Goal: Task Accomplishment & Management: Manage account settings

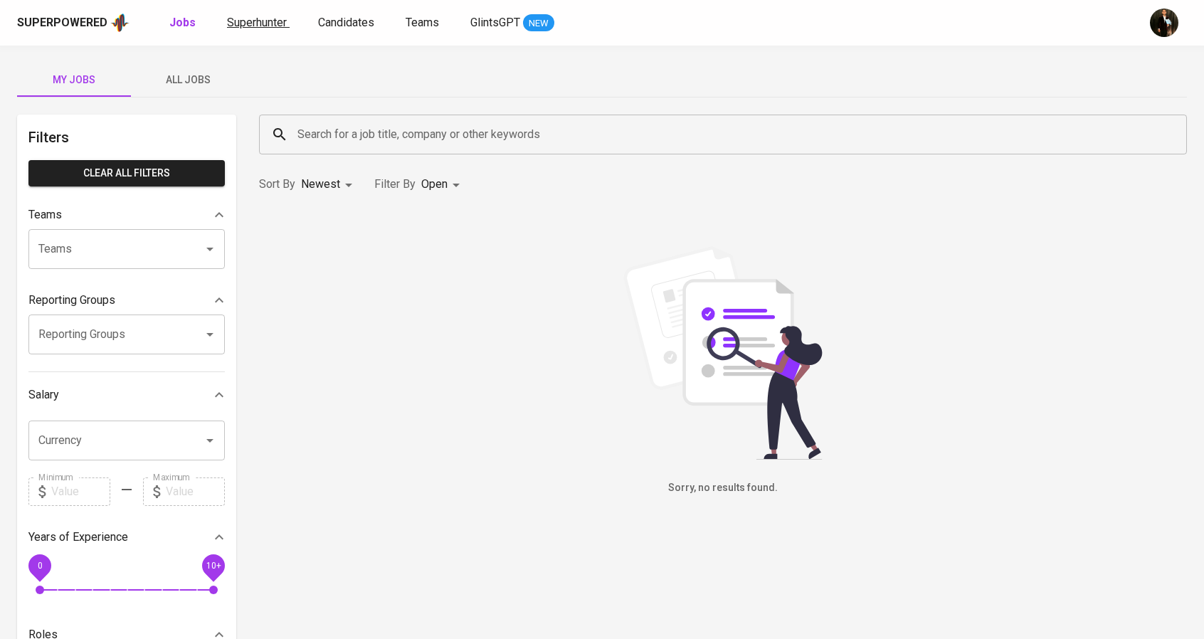
click at [268, 22] on span "Superhunter" at bounding box center [257, 23] width 60 height 14
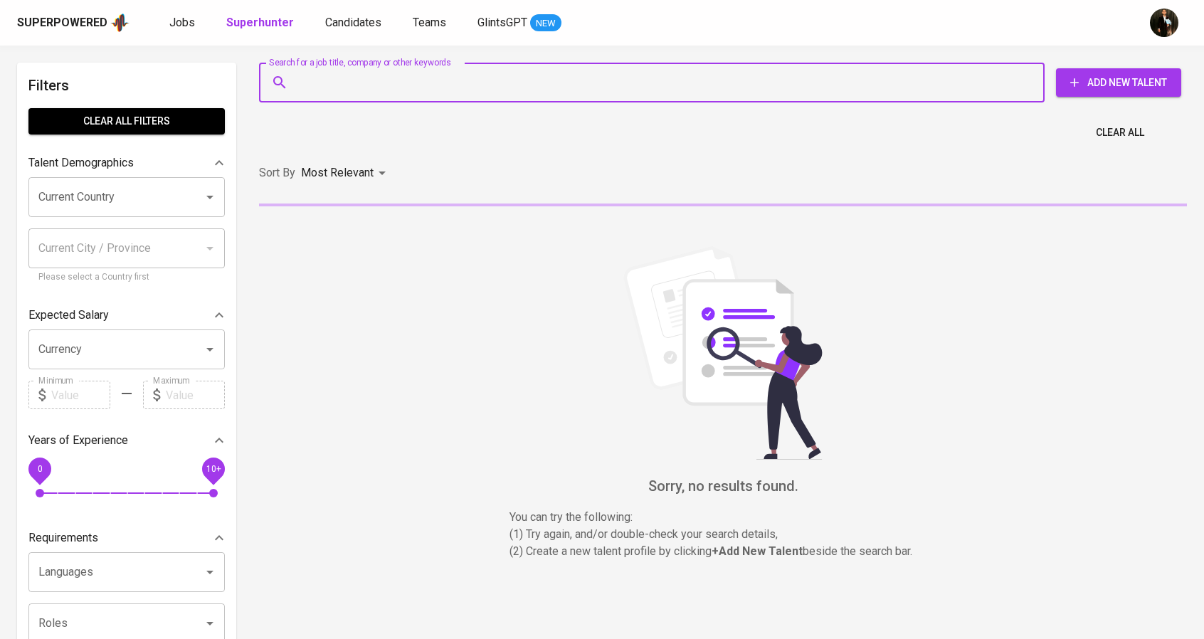
click at [344, 88] on input "Search for a job title, company or other keywords" at bounding box center [655, 82] width 723 height 27
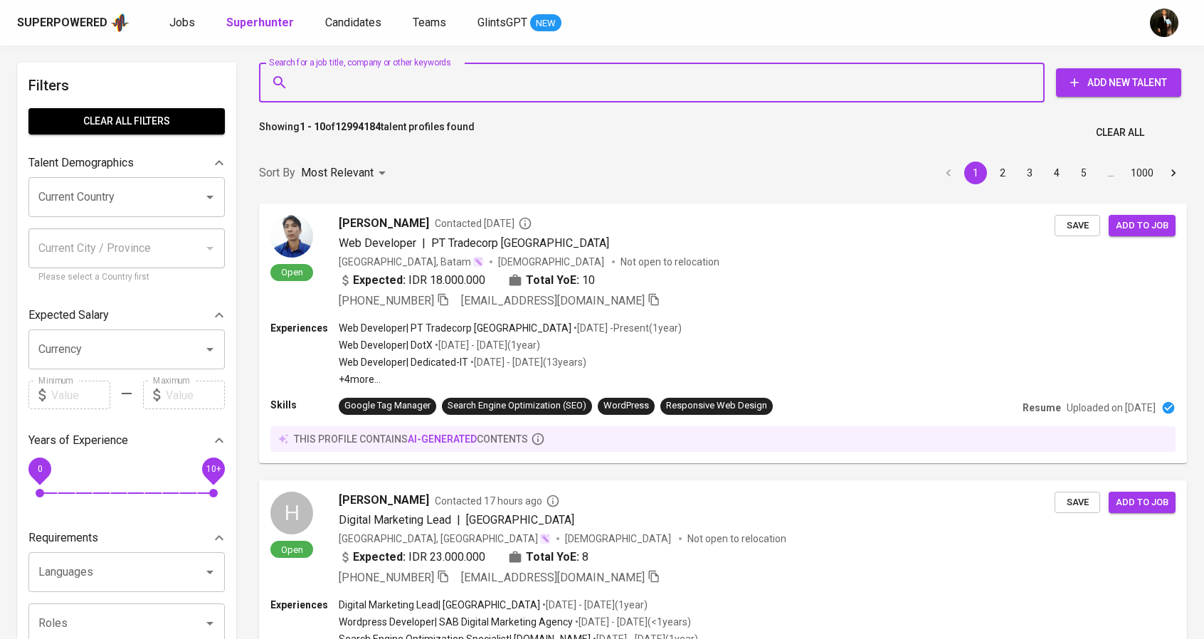
click at [344, 88] on input "Search for a job title, company or other keywords" at bounding box center [655, 82] width 723 height 27
paste input "• [EMAIL_ADDRESS][DOMAIN_NAME]"
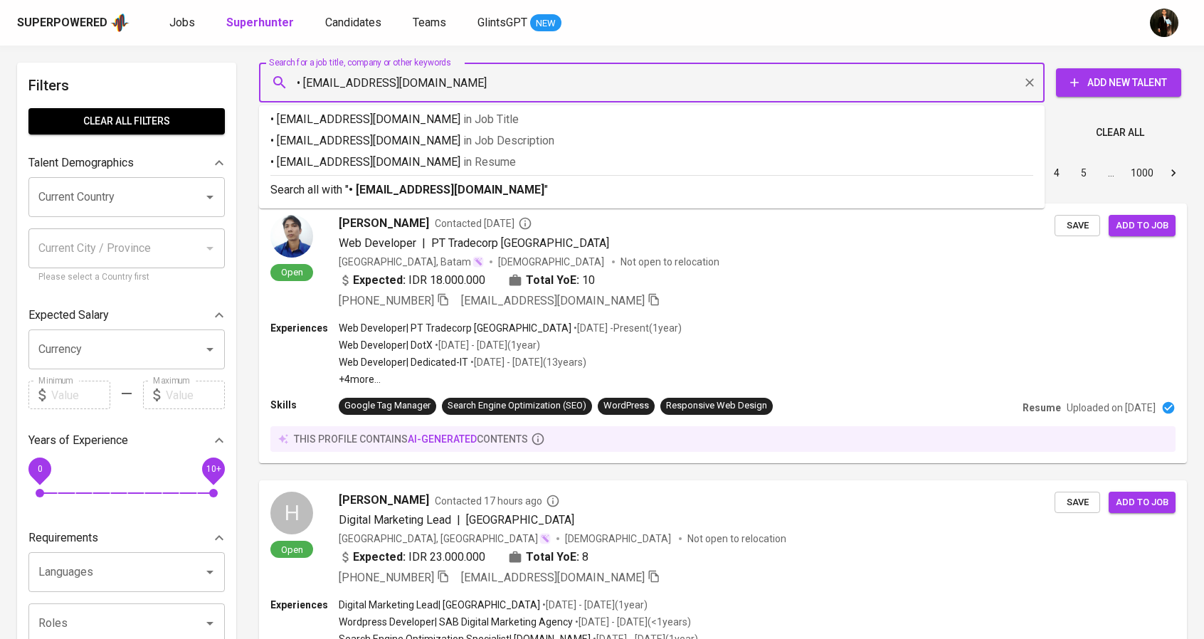
drag, startPoint x: 304, startPoint y: 85, endPoint x: 263, endPoint y: 85, distance: 41.3
click at [263, 85] on div "• [EMAIL_ADDRESS][DOMAIN_NAME] Search for a job title, company or other keywords" at bounding box center [651, 83] width 785 height 40
type input "[EMAIL_ADDRESS][DOMAIN_NAME]"
click at [478, 181] on p "Search all with " [EMAIL_ADDRESS][DOMAIN_NAME] "" at bounding box center [651, 189] width 763 height 17
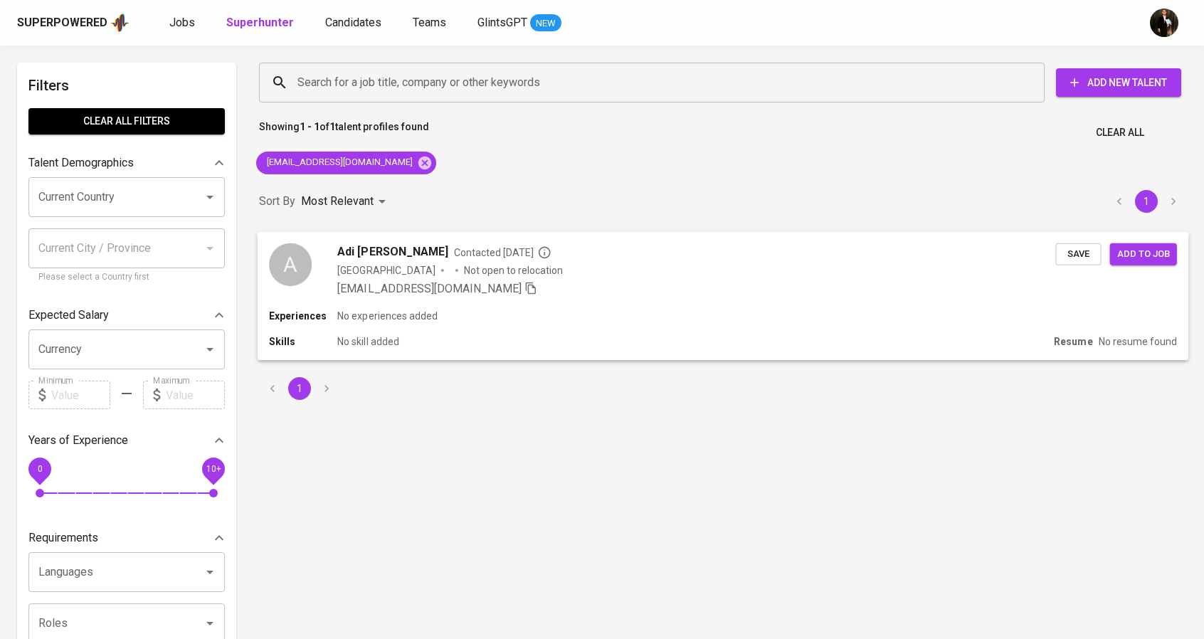
click at [638, 274] on div "Indonesia Not open to relocation" at bounding box center [696, 270] width 718 height 14
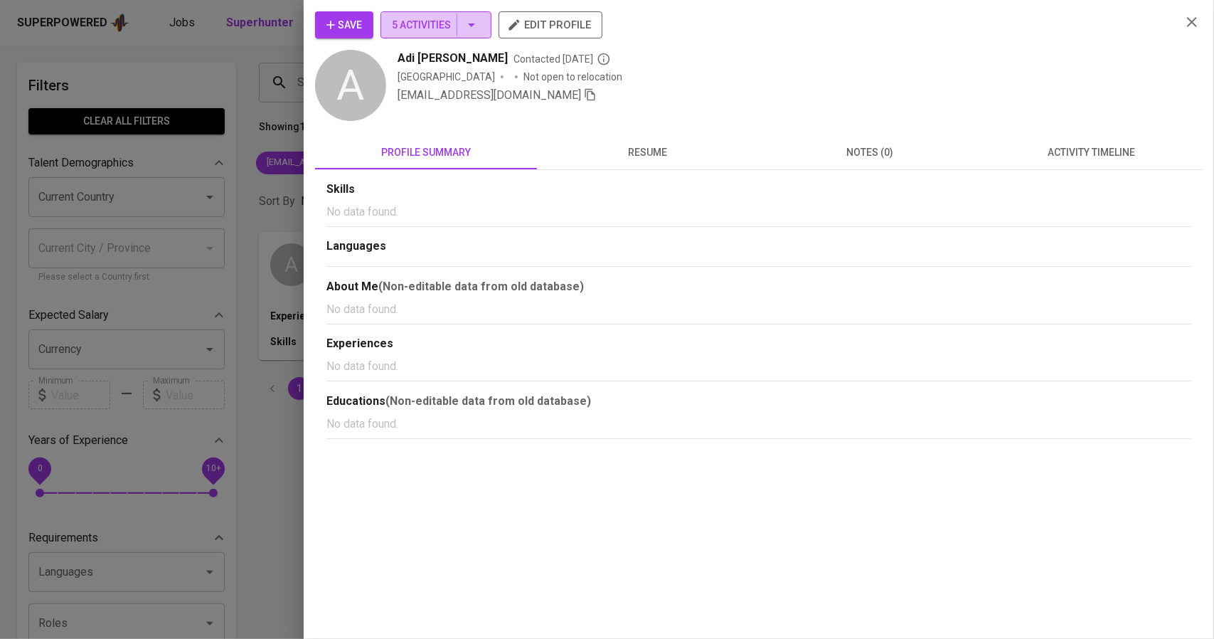
click at [465, 26] on icon "button" at bounding box center [471, 24] width 17 height 17
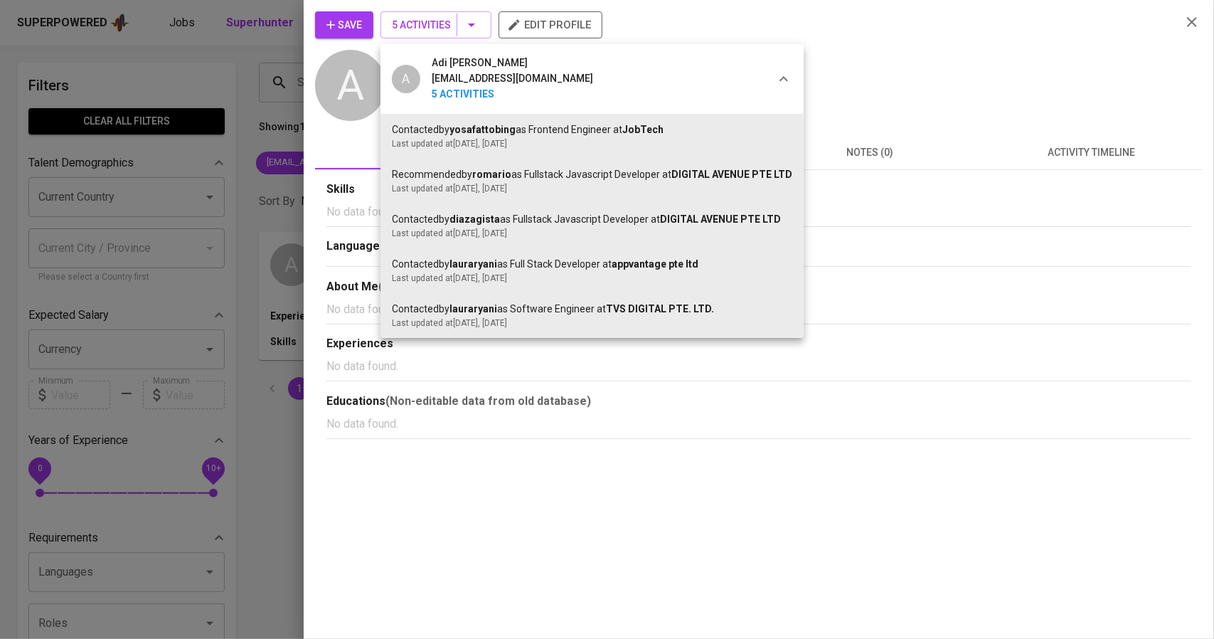
click at [946, 77] on div at bounding box center [607, 319] width 1214 height 639
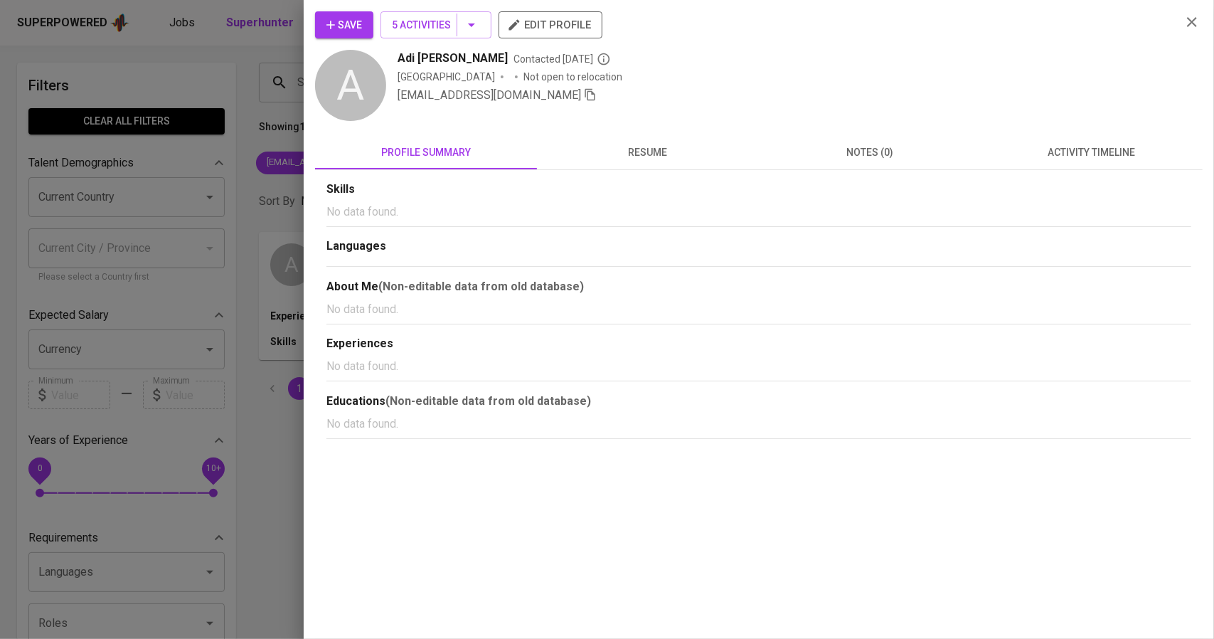
click at [360, 28] on span "Save" at bounding box center [345, 25] width 36 height 18
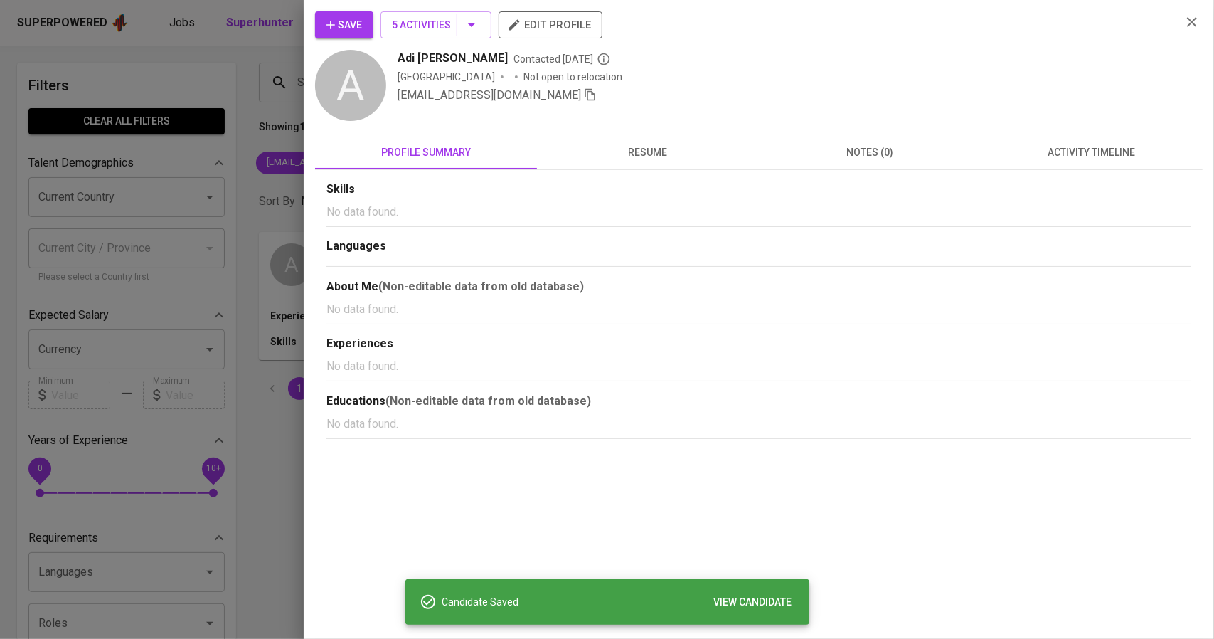
click at [236, 97] on div at bounding box center [607, 319] width 1214 height 639
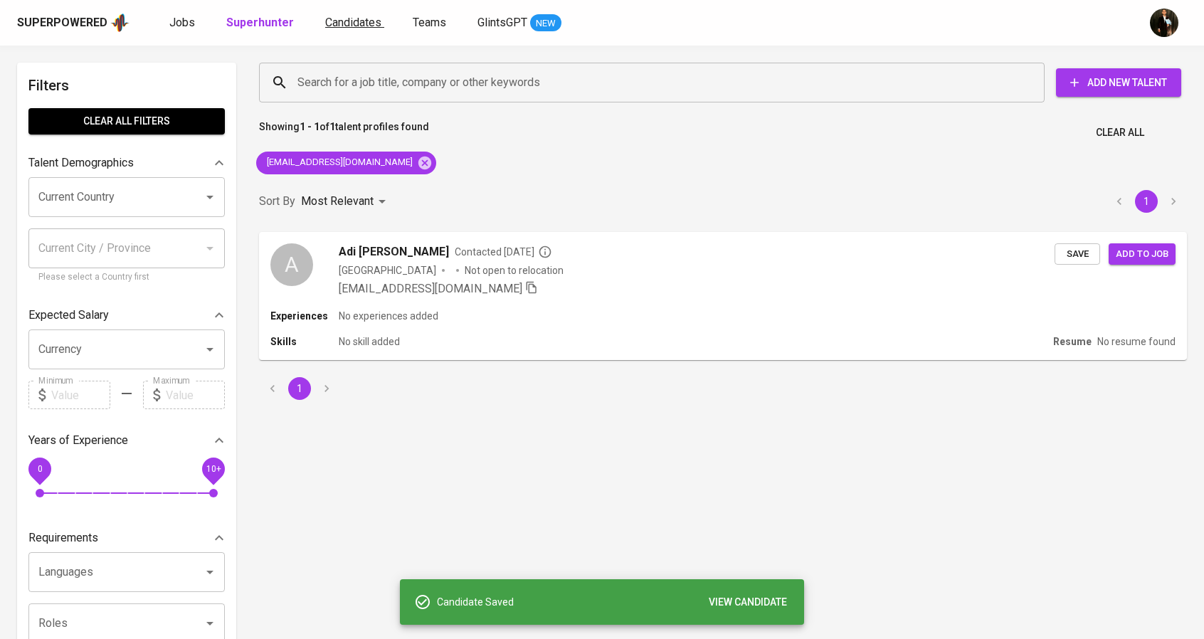
click at [354, 29] on link "Candidates" at bounding box center [354, 23] width 59 height 18
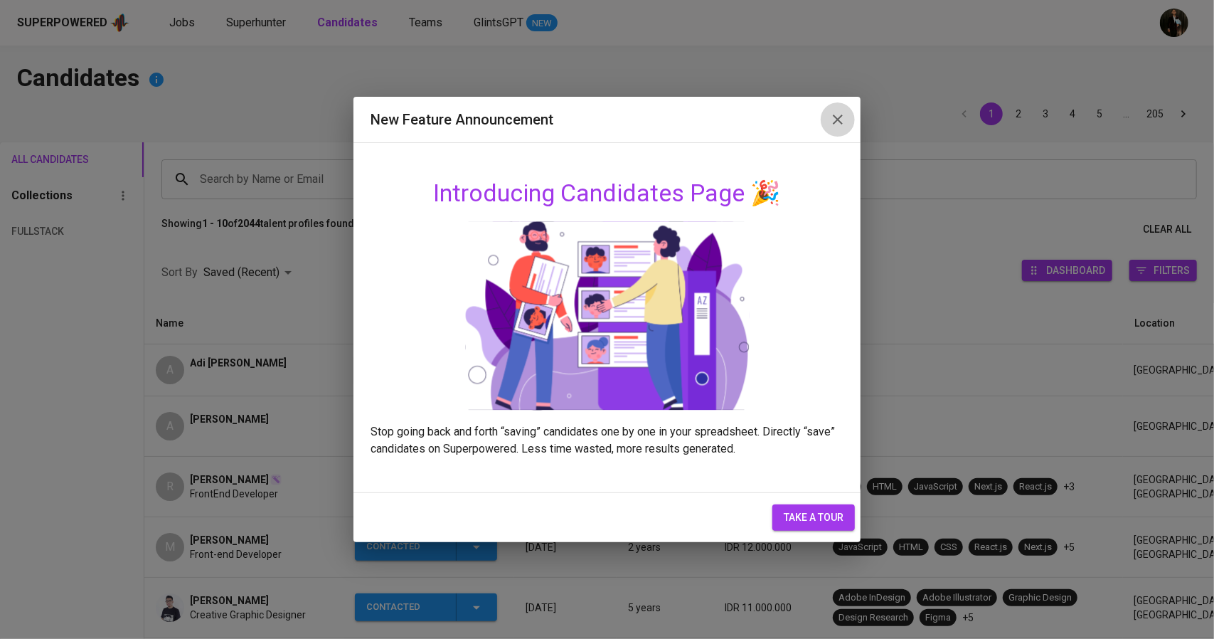
click at [842, 115] on icon "button" at bounding box center [838, 119] width 17 height 17
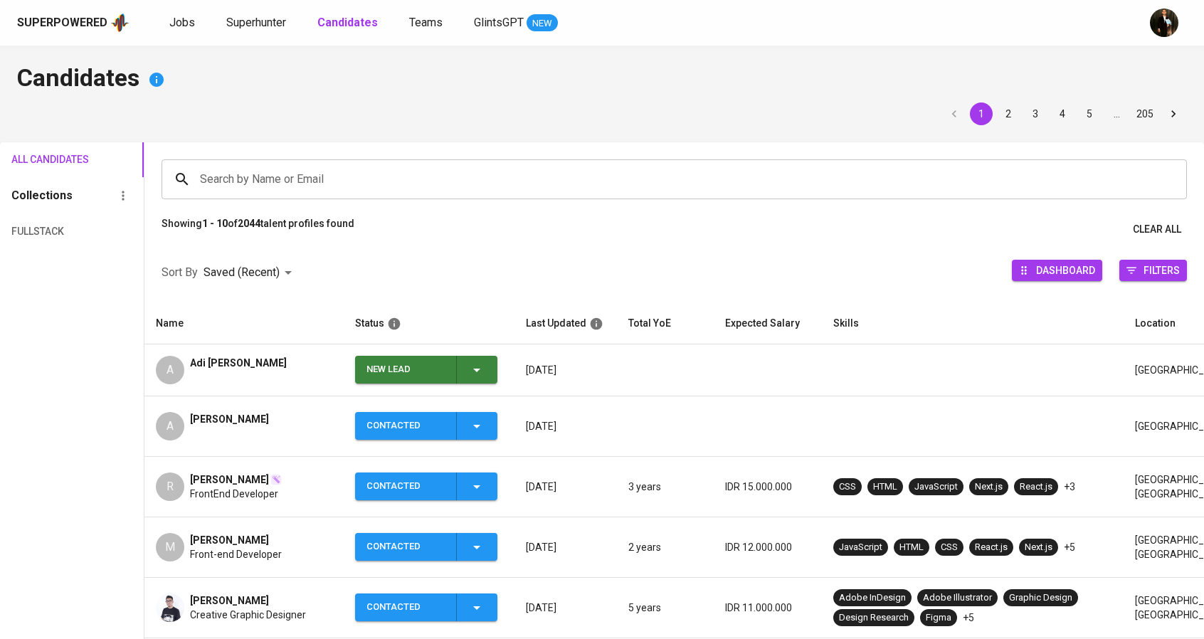
click at [457, 379] on div "New Lead" at bounding box center [425, 370] width 119 height 28
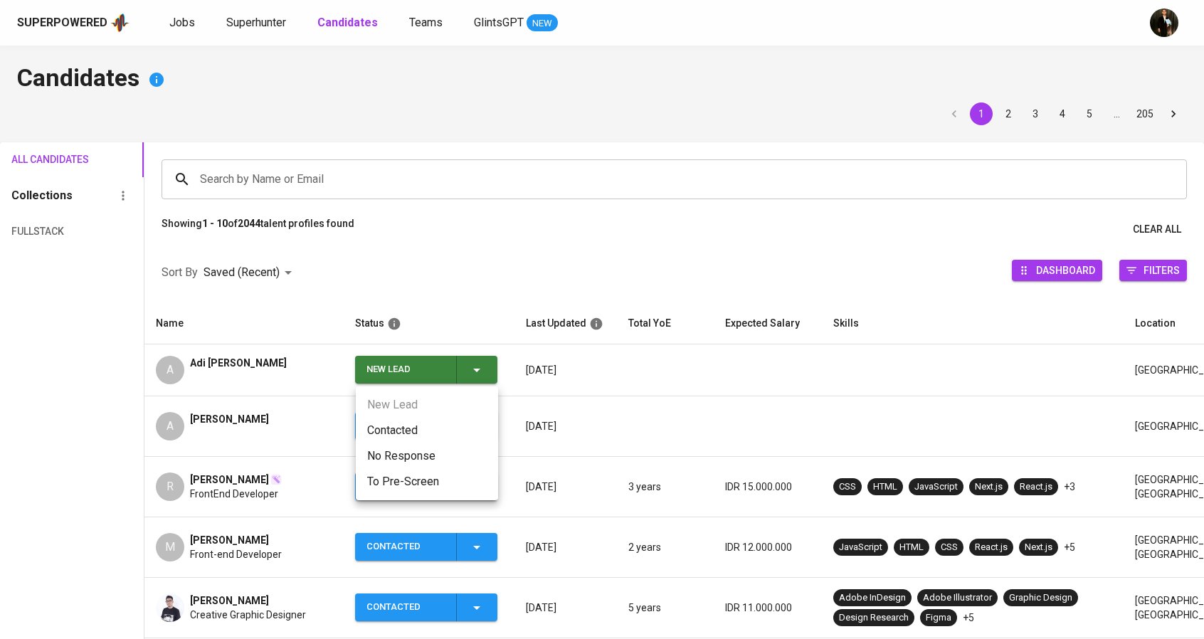
click at [406, 433] on li "Contacted" at bounding box center [427, 431] width 142 height 26
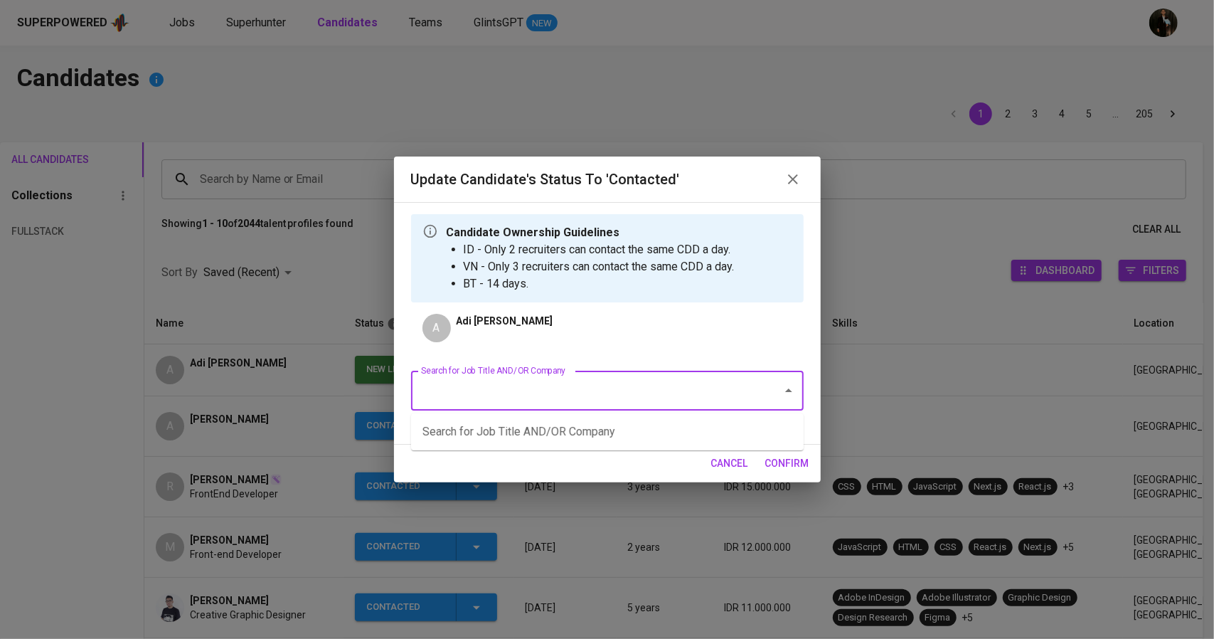
click at [554, 392] on input "Search for Job Title AND/OR Company" at bounding box center [588, 390] width 340 height 27
click at [560, 433] on li "Web Developer (Allied Container Group)" at bounding box center [607, 432] width 393 height 26
type input "web"
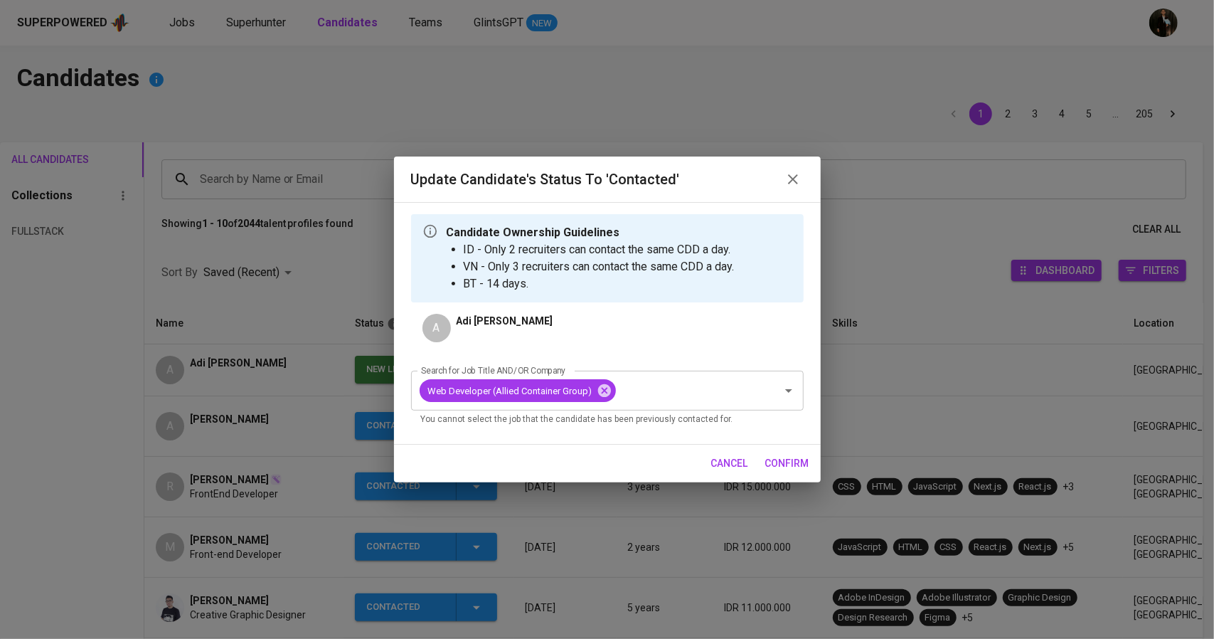
click at [798, 461] on span "confirm" at bounding box center [788, 464] width 44 height 18
